Goal: Check status: Check status

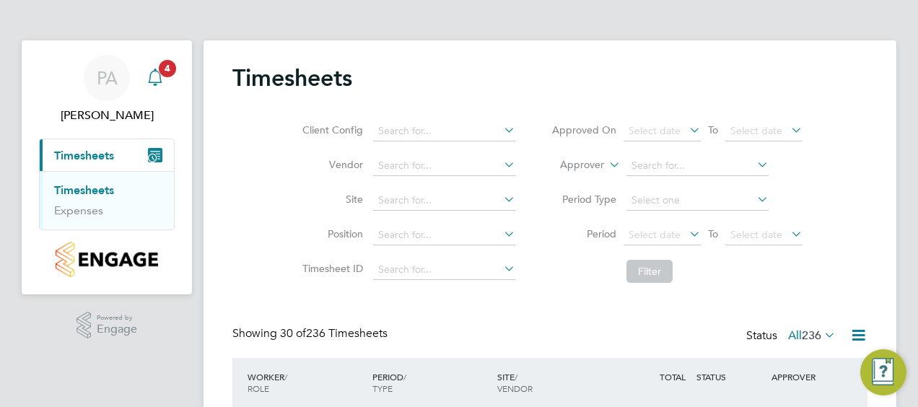
click at [156, 73] on icon "Main navigation" at bounding box center [155, 77] width 17 height 17
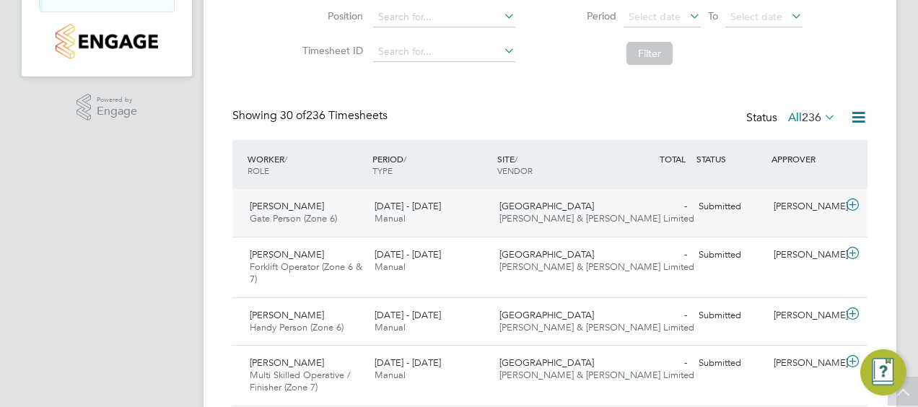
click at [281, 214] on span "Gate Person (Zone 6)" at bounding box center [293, 218] width 87 height 12
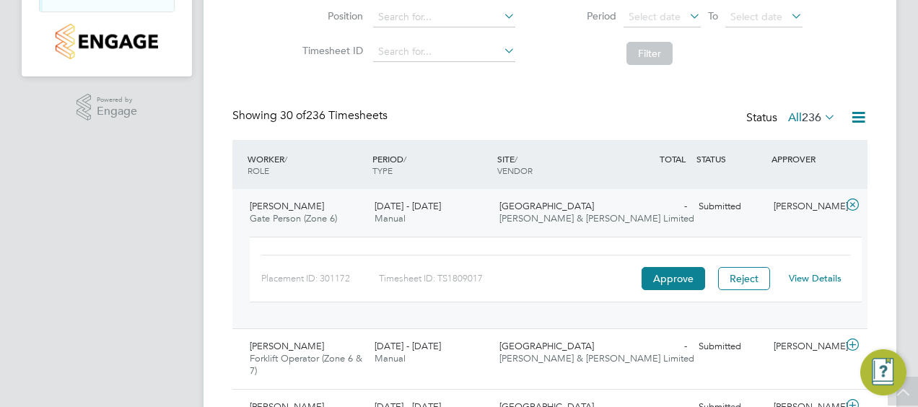
click at [814, 276] on link "View Details" at bounding box center [815, 278] width 53 height 12
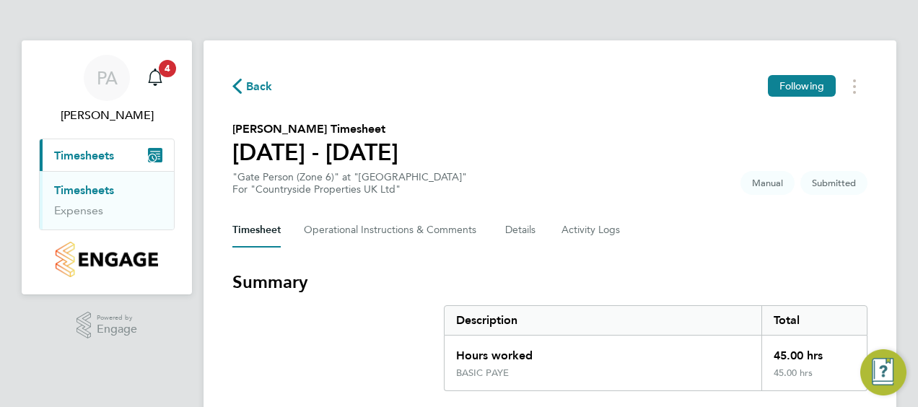
click at [242, 91] on span "Back" at bounding box center [252, 86] width 40 height 14
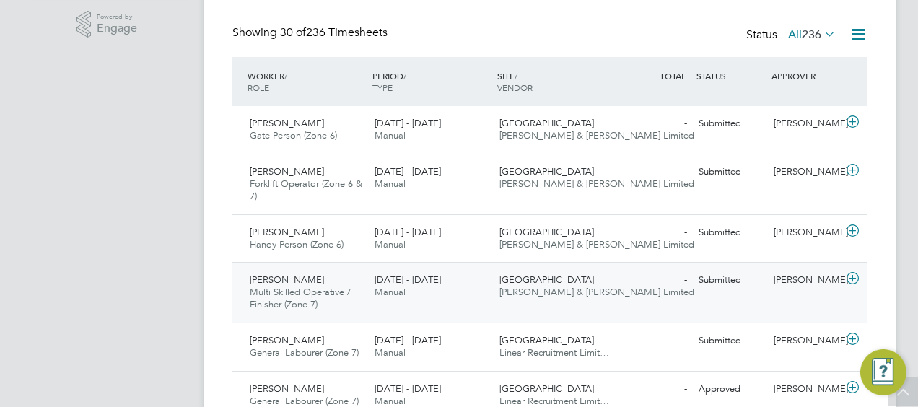
click at [277, 290] on span "Multi Skilled Operative / Finisher (Zone 7)" at bounding box center [300, 298] width 101 height 25
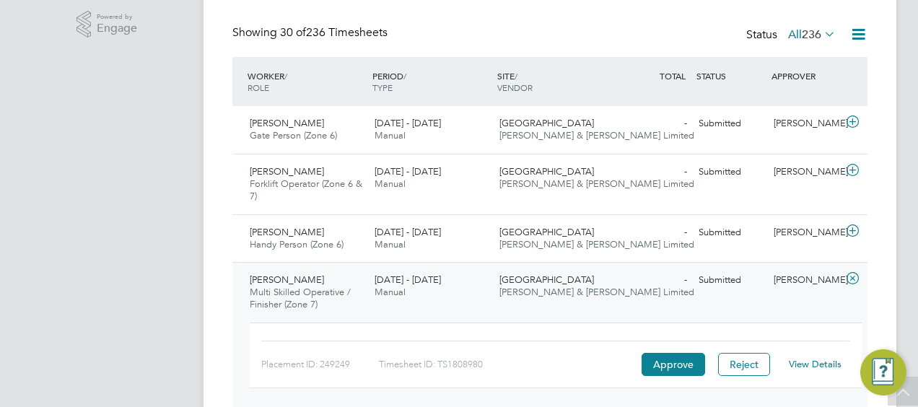
click at [819, 358] on link "View Details" at bounding box center [815, 364] width 53 height 12
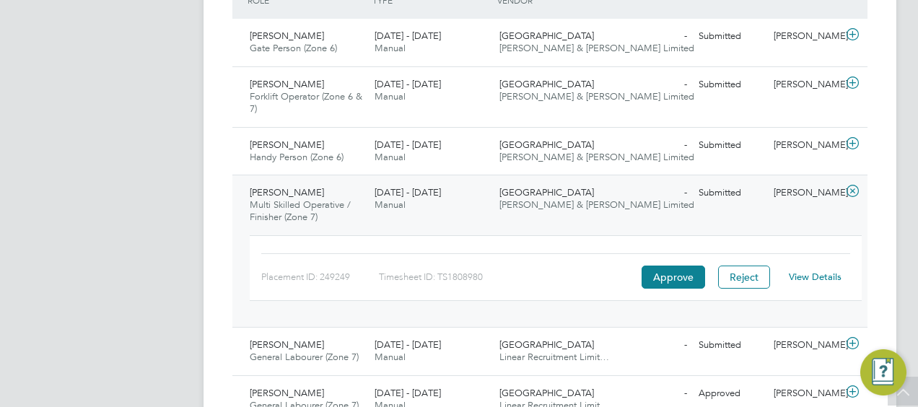
scroll to position [387, 0]
click at [264, 199] on span "[PERSON_NAME]" at bounding box center [287, 194] width 74 height 12
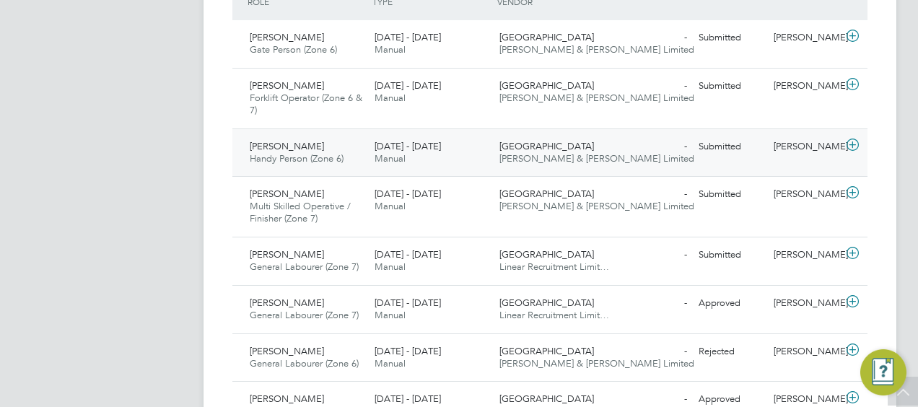
click at [270, 153] on span "Handy Person (Zone 6)" at bounding box center [297, 158] width 94 height 12
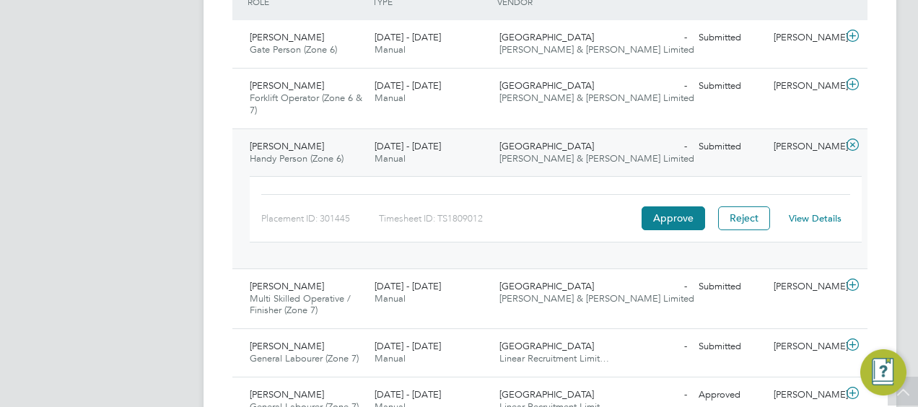
click at [817, 215] on link "View Details" at bounding box center [815, 218] width 53 height 12
click at [300, 141] on span "[PERSON_NAME]" at bounding box center [287, 146] width 74 height 12
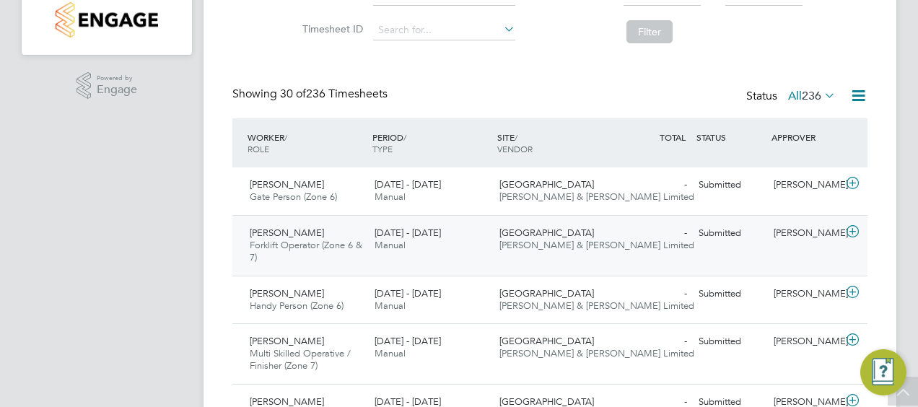
scroll to position [238, 0]
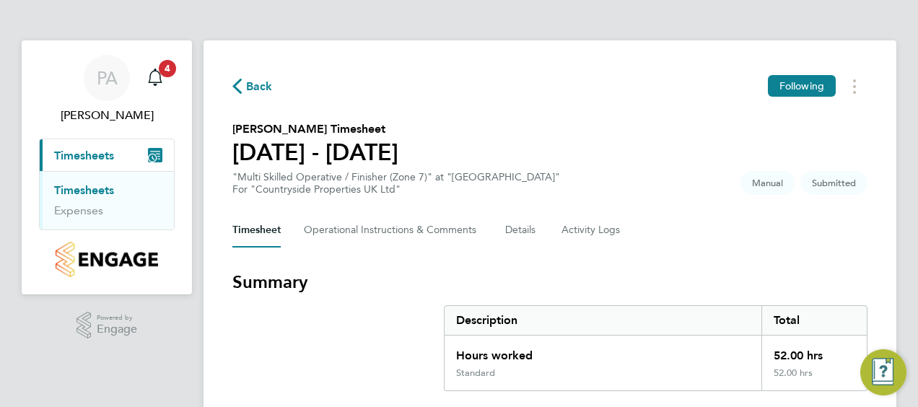
click at [235, 82] on icon "button" at bounding box center [236, 86] width 9 height 15
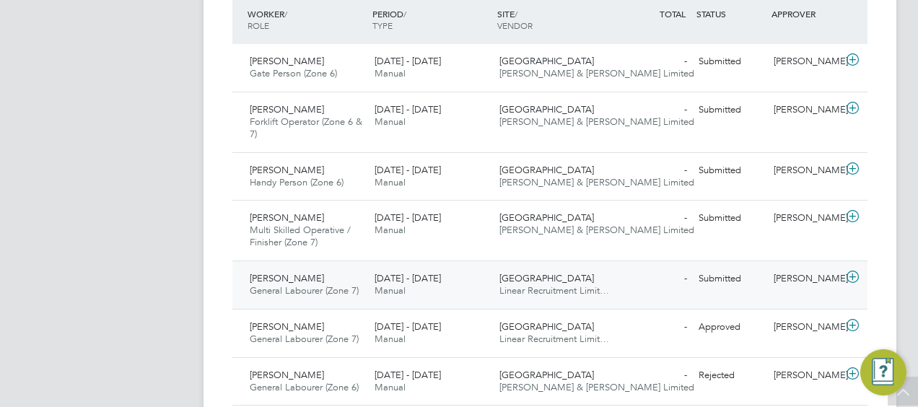
click at [290, 279] on span "[PERSON_NAME]" at bounding box center [287, 278] width 74 height 12
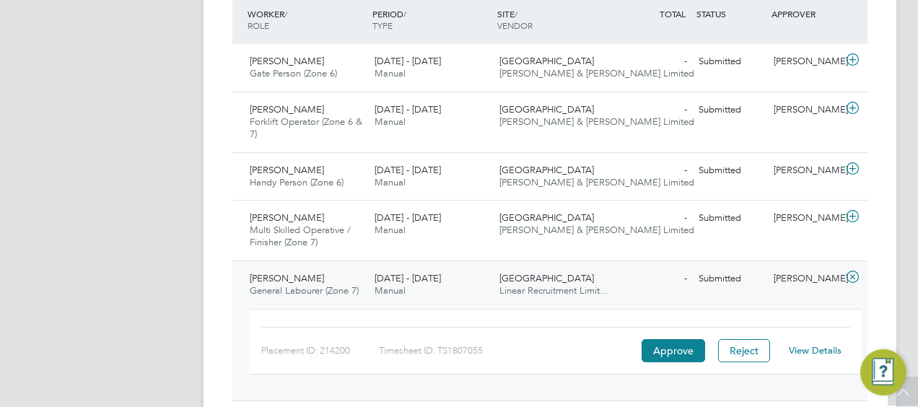
click at [819, 347] on link "View Details" at bounding box center [815, 350] width 53 height 12
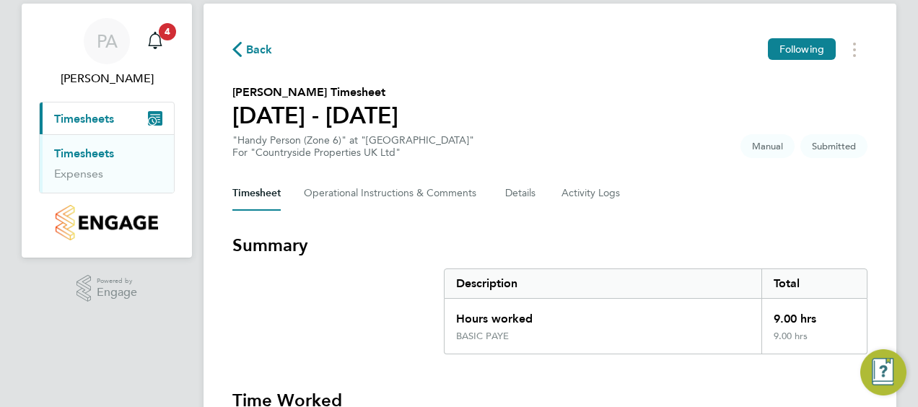
scroll to position [36, 0]
click at [246, 43] on span "Back" at bounding box center [259, 50] width 27 height 17
